Goal: Check status: Check status

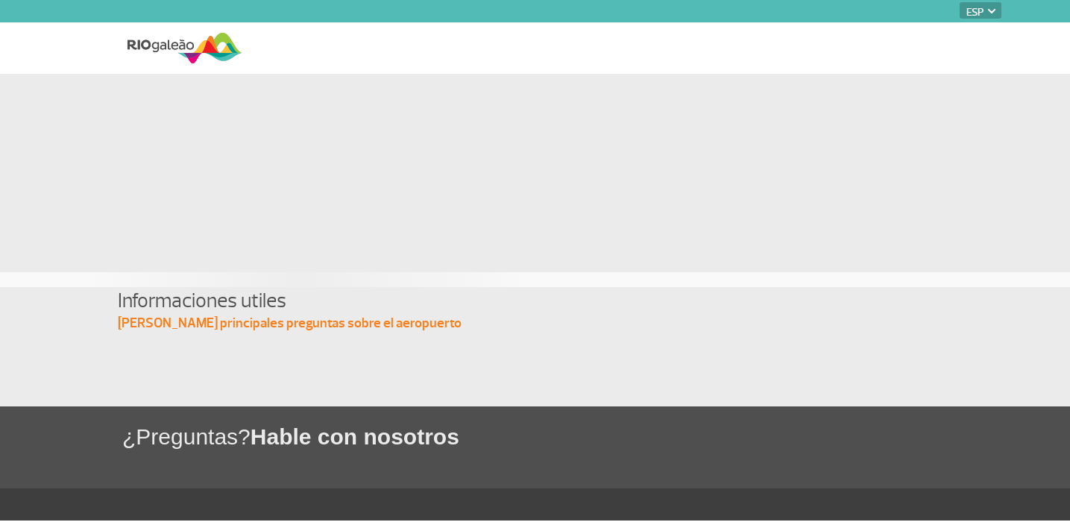
select select "es"
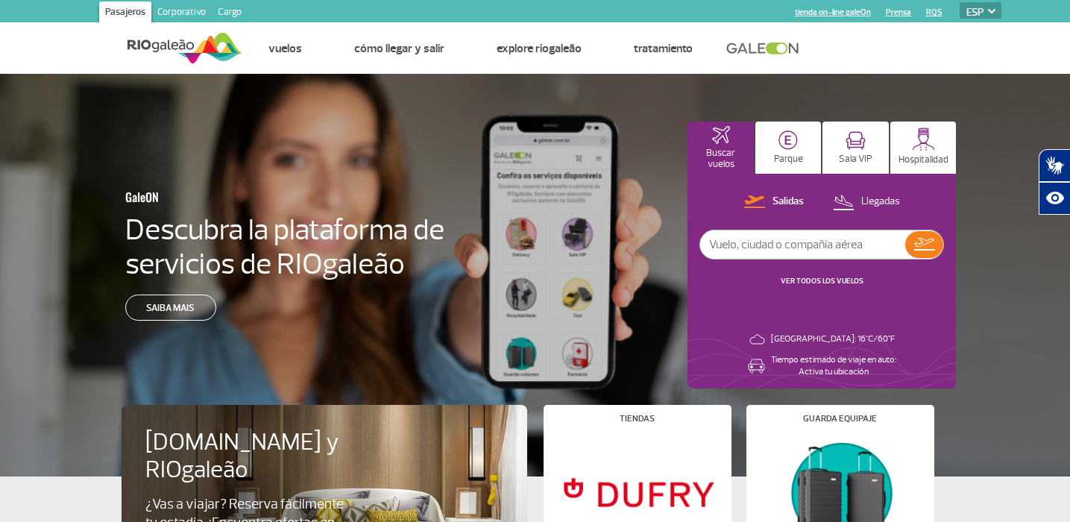
click at [849, 243] on input "text" at bounding box center [802, 244] width 205 height 28
type input "[GEOGRAPHIC_DATA]"
click at [926, 248] on img at bounding box center [924, 244] width 21 height 13
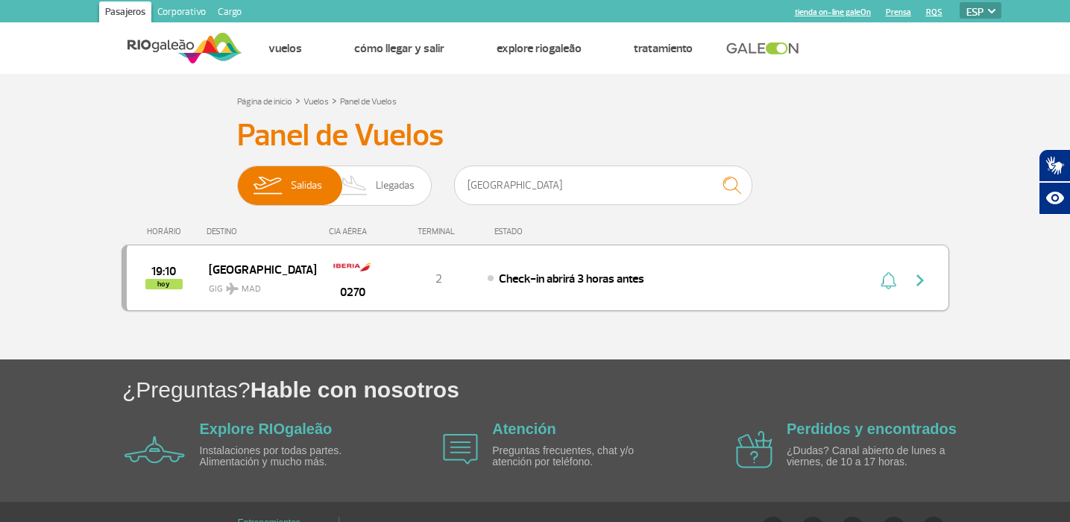
click at [886, 284] on img "button" at bounding box center [888, 280] width 16 height 18
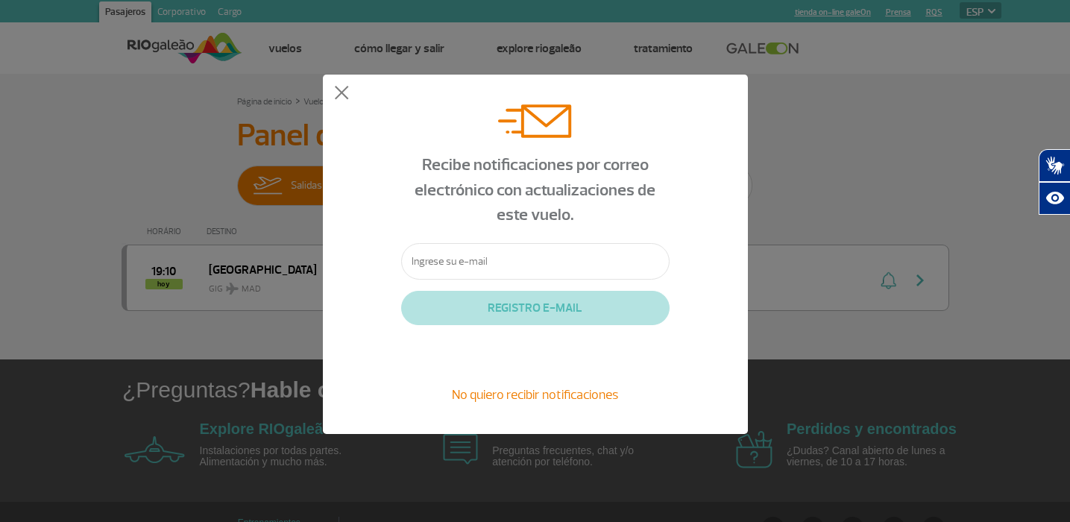
click at [575, 268] on input "text" at bounding box center [535, 261] width 268 height 37
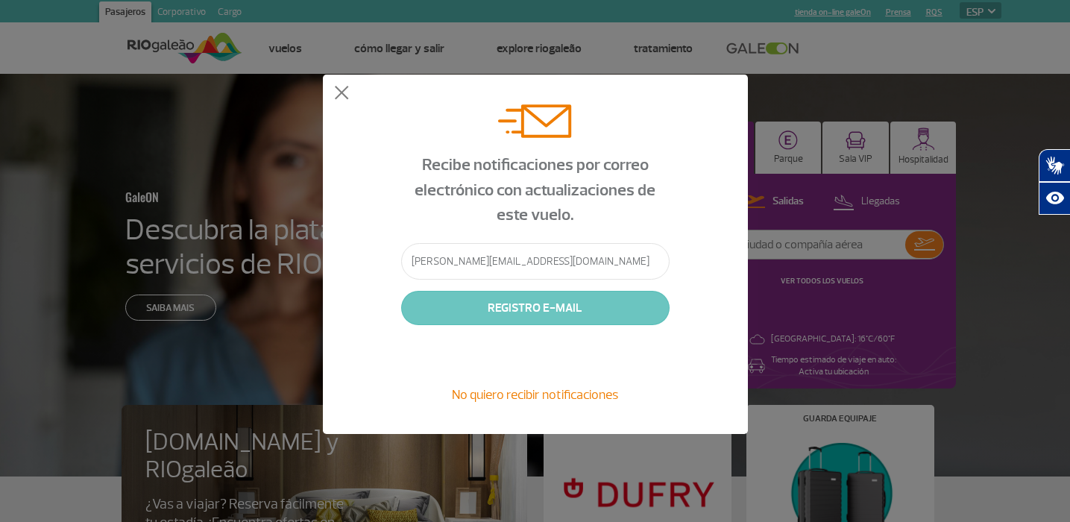
type input "[PERSON_NAME][EMAIL_ADDRESS][DOMAIN_NAME]"
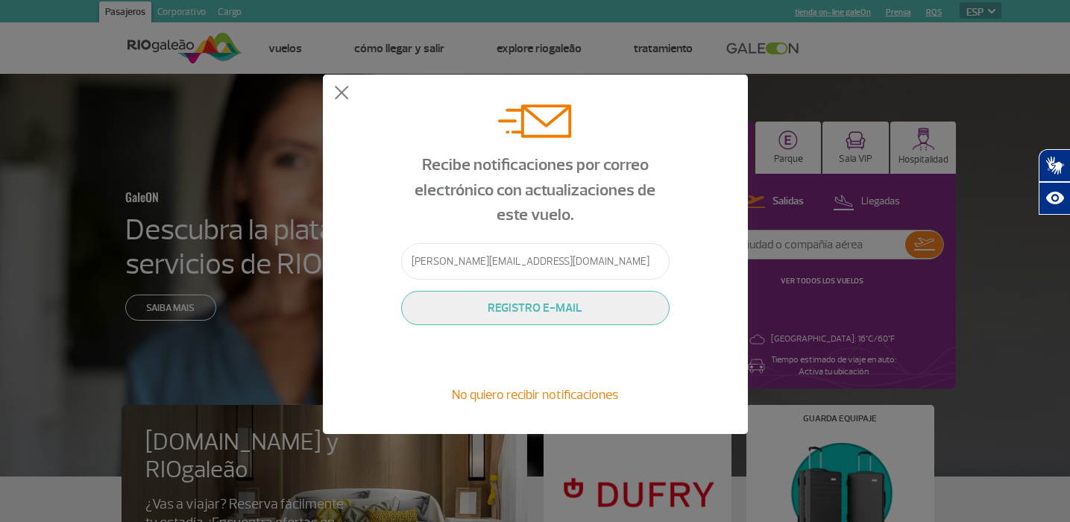
click at [529, 309] on button "REGISTRO E-MAIL" at bounding box center [535, 308] width 268 height 34
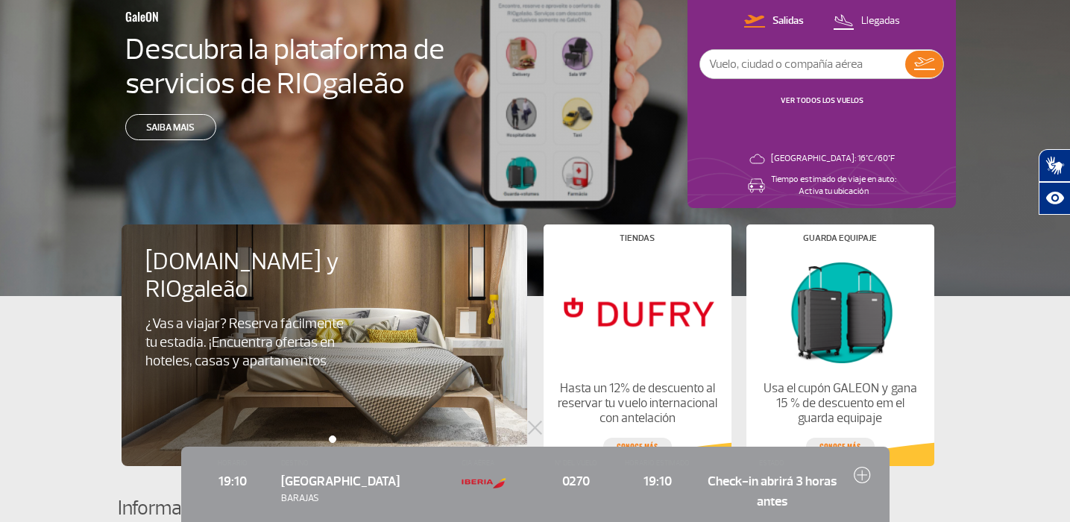
scroll to position [192, 0]
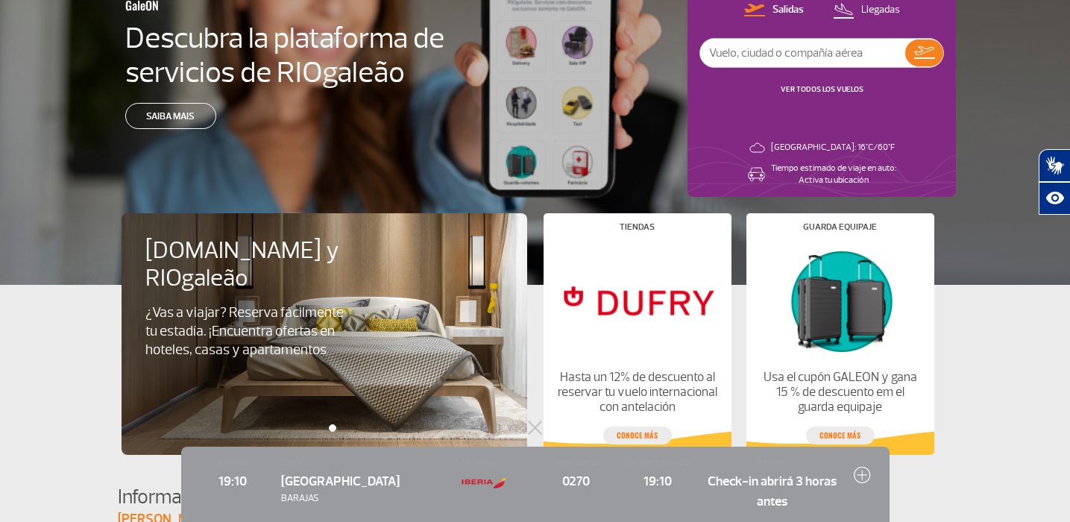
click at [864, 473] on img at bounding box center [862, 474] width 17 height 17
